Goal: Task Accomplishment & Management: Manage account settings

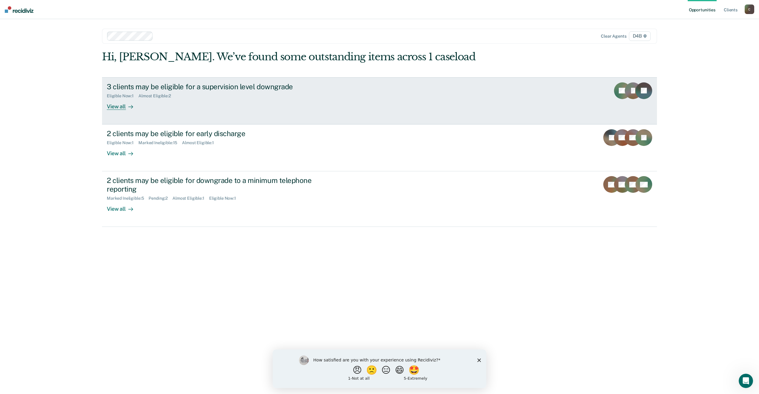
click at [243, 87] on div "3 clients may be eligible for a supervision level downgrade" at bounding box center [211, 86] width 209 height 9
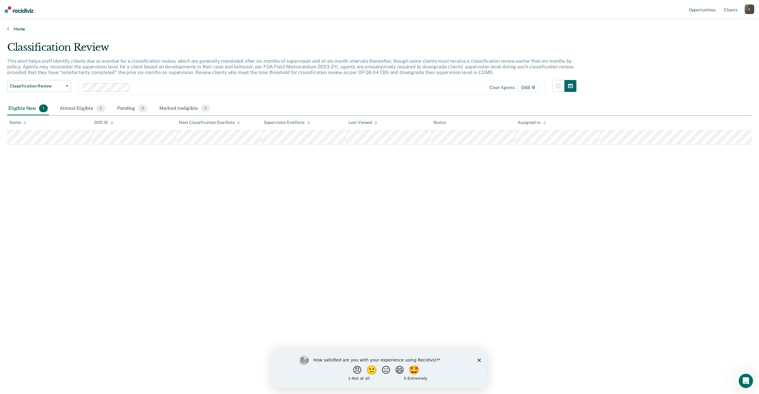
click at [22, 27] on link "Home" at bounding box center [379, 28] width 744 height 5
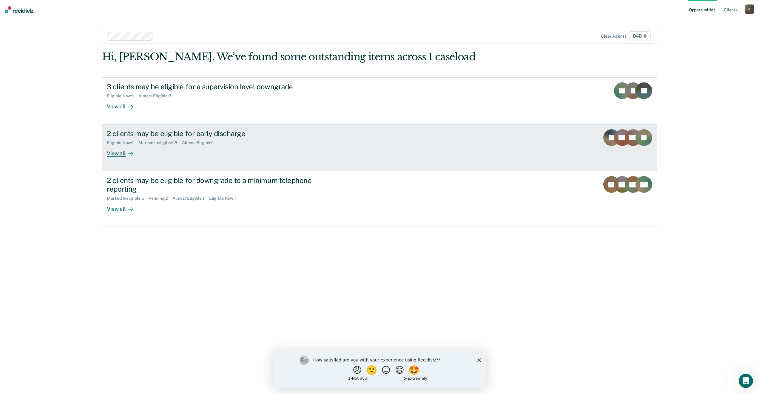
click at [155, 131] on div "2 clients may be eligible for early discharge" at bounding box center [211, 133] width 209 height 9
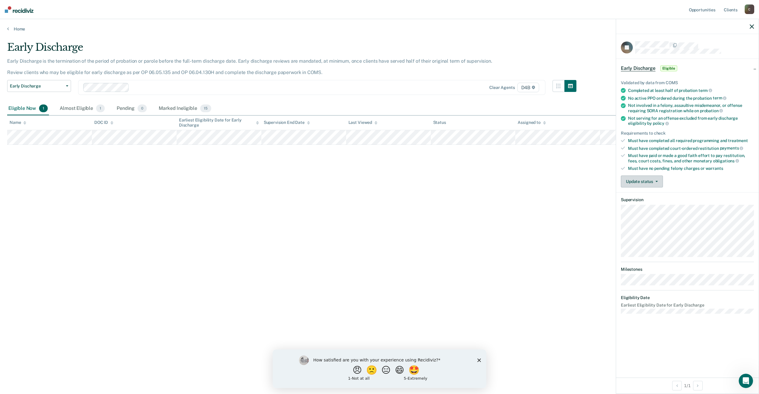
click at [658, 179] on button "Update status" at bounding box center [642, 181] width 42 height 12
click at [657, 204] on button "Mark Ineligible" at bounding box center [650, 205] width 58 height 10
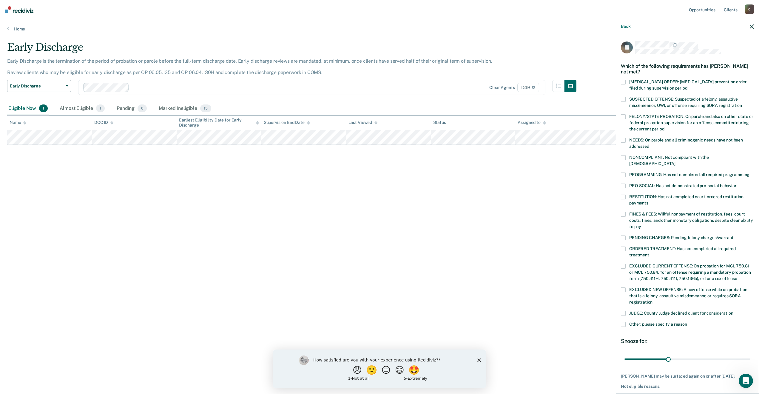
click at [625, 159] on label "NONCOMPLIANT: Not compliant with the [DEMOGRAPHIC_DATA]" at bounding box center [687, 161] width 133 height 13
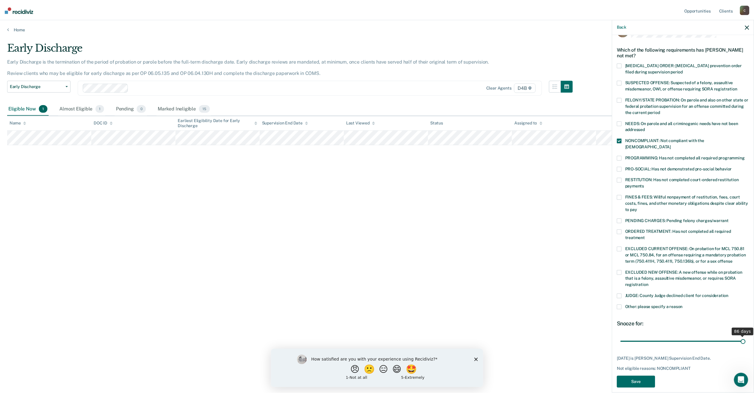
scroll to position [17, 0]
drag, startPoint x: 668, startPoint y: 331, endPoint x: 757, endPoint y: 325, distance: 89.1
type input "86"
click at [750, 336] on input "range" at bounding box center [687, 341] width 126 height 10
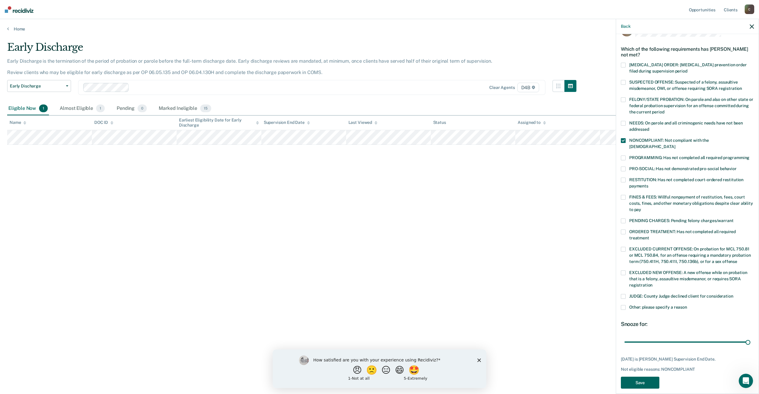
click at [647, 377] on button "Save" at bounding box center [640, 382] width 38 height 12
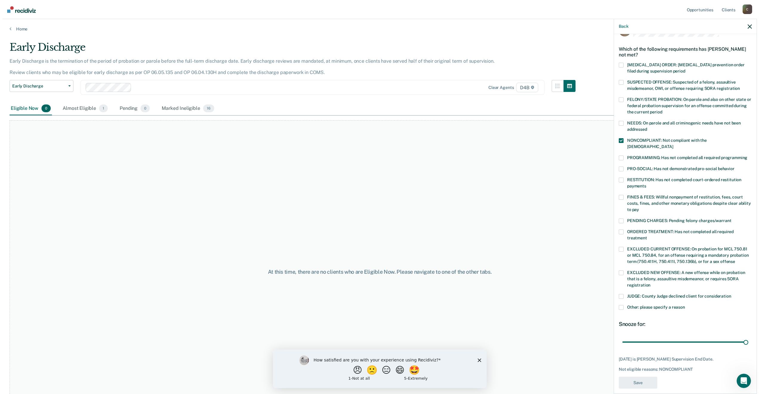
scroll to position [0, 0]
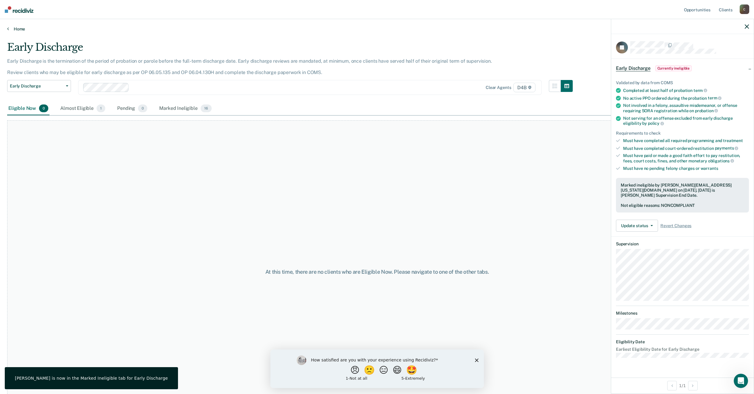
click at [11, 27] on link "Home" at bounding box center [377, 28] width 740 height 5
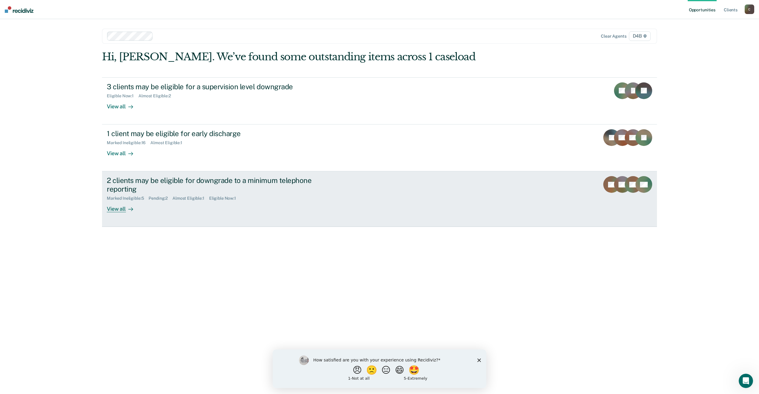
click at [160, 183] on div "2 clients may be eligible for downgrade to a minimum telephone reporting" at bounding box center [211, 184] width 209 height 17
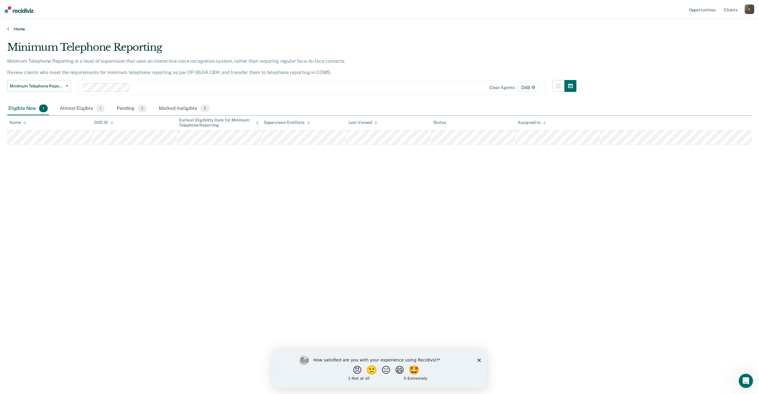
click at [24, 29] on link "Home" at bounding box center [379, 28] width 744 height 5
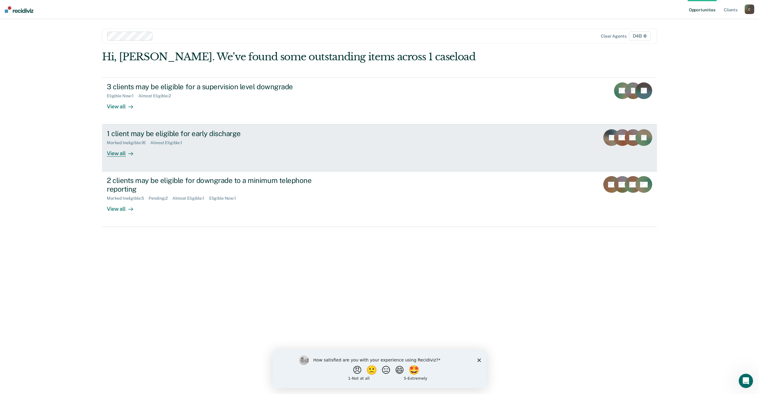
click at [164, 130] on div "1 client may be eligible for early discharge" at bounding box center [211, 133] width 209 height 9
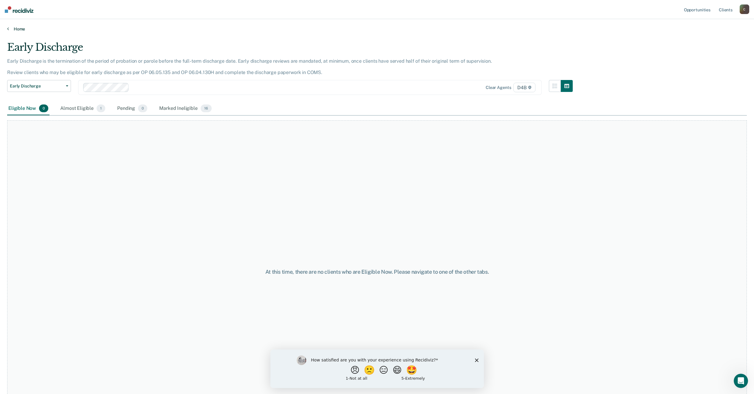
click at [22, 30] on link "Home" at bounding box center [377, 28] width 740 height 5
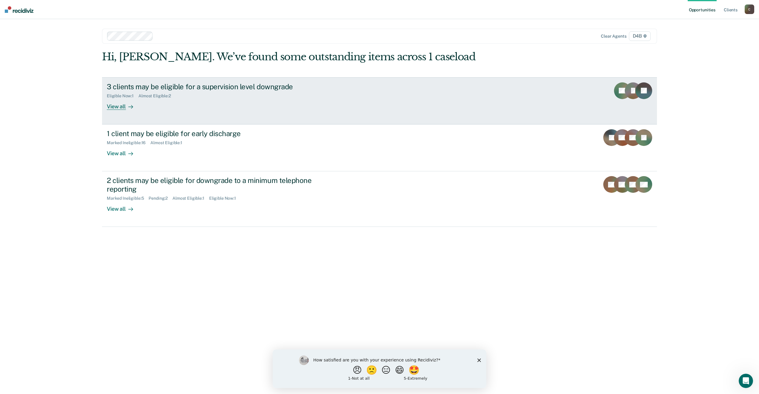
click at [188, 87] on div "3 clients may be eligible for a supervision level downgrade" at bounding box center [211, 86] width 209 height 9
